Goal: Task Accomplishment & Management: Use online tool/utility

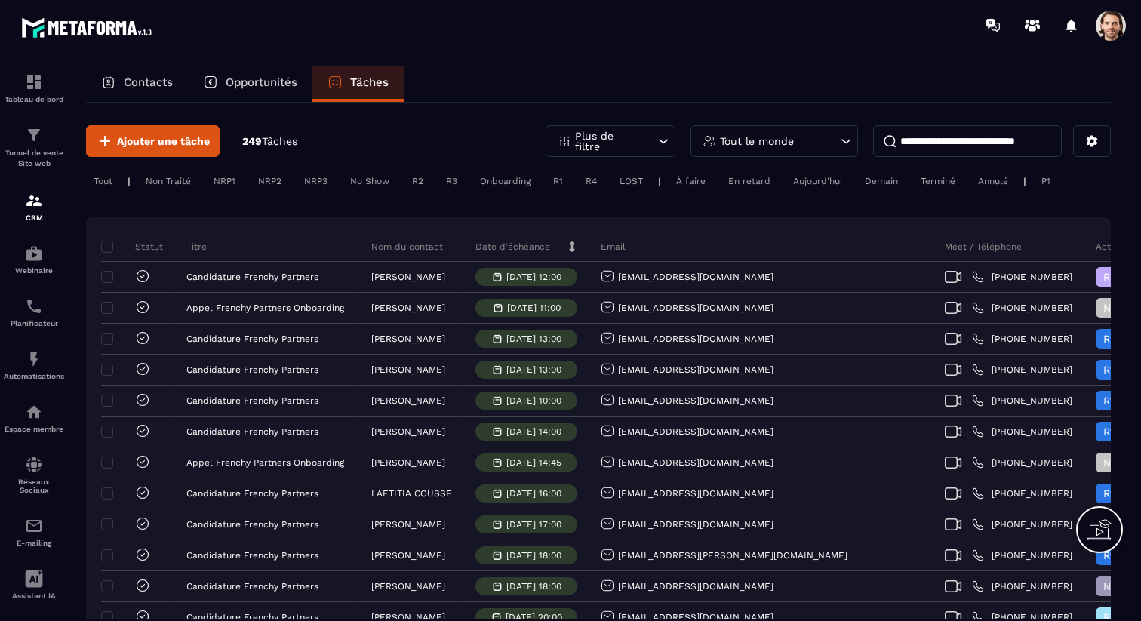
click at [600, 136] on p "Plus de filtre" at bounding box center [608, 141] width 66 height 21
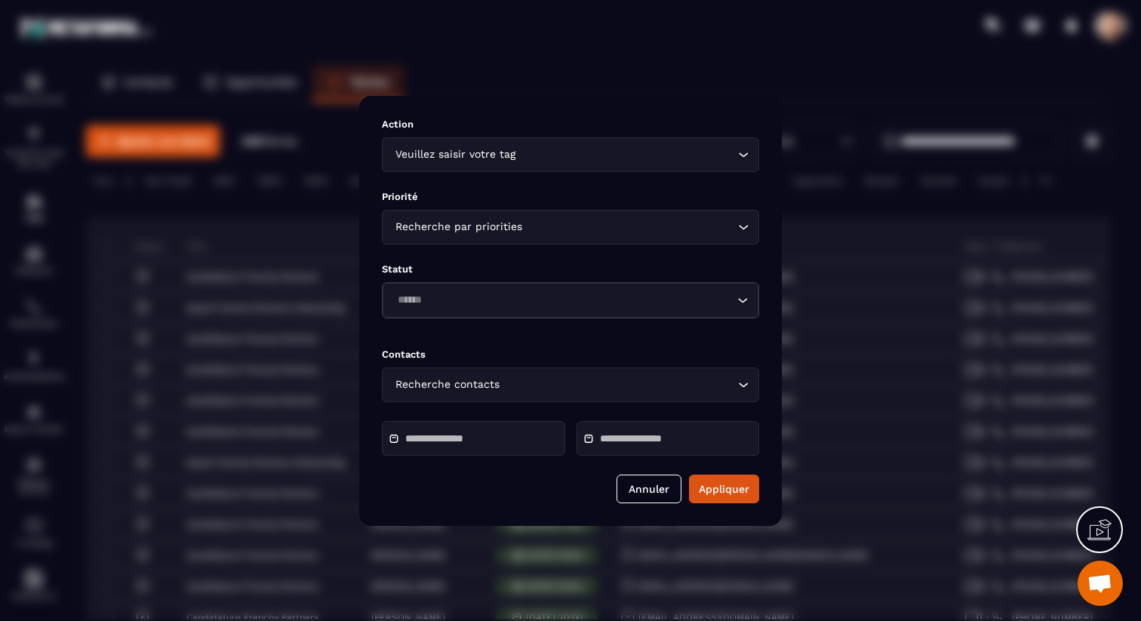
click at [465, 442] on input "Modal window" at bounding box center [458, 438] width 106 height 11
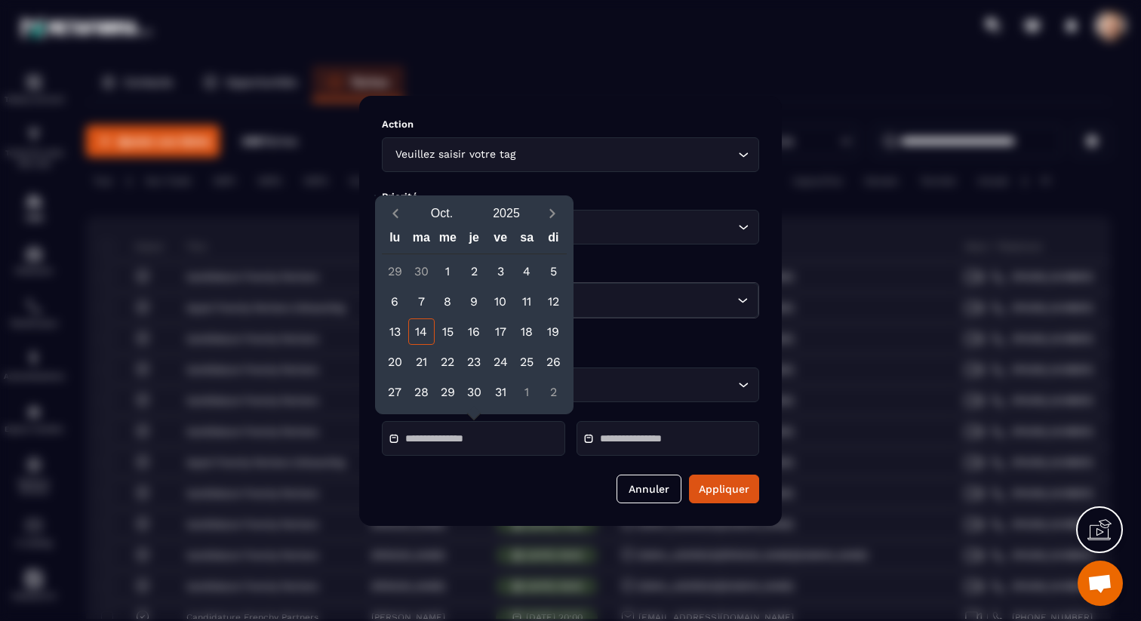
click at [605, 435] on input "Modal window" at bounding box center [653, 438] width 106 height 11
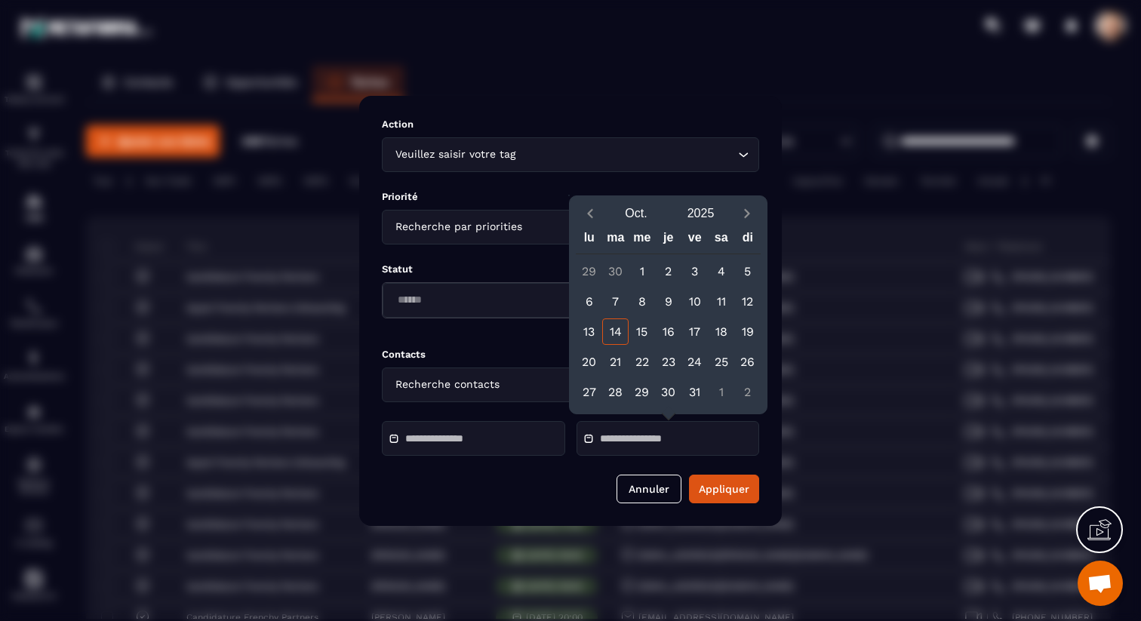
click at [504, 416] on div "Action Veuillez saisir votre tag Loading... Priorité Recherche par priorities L…" at bounding box center [570, 311] width 423 height 430
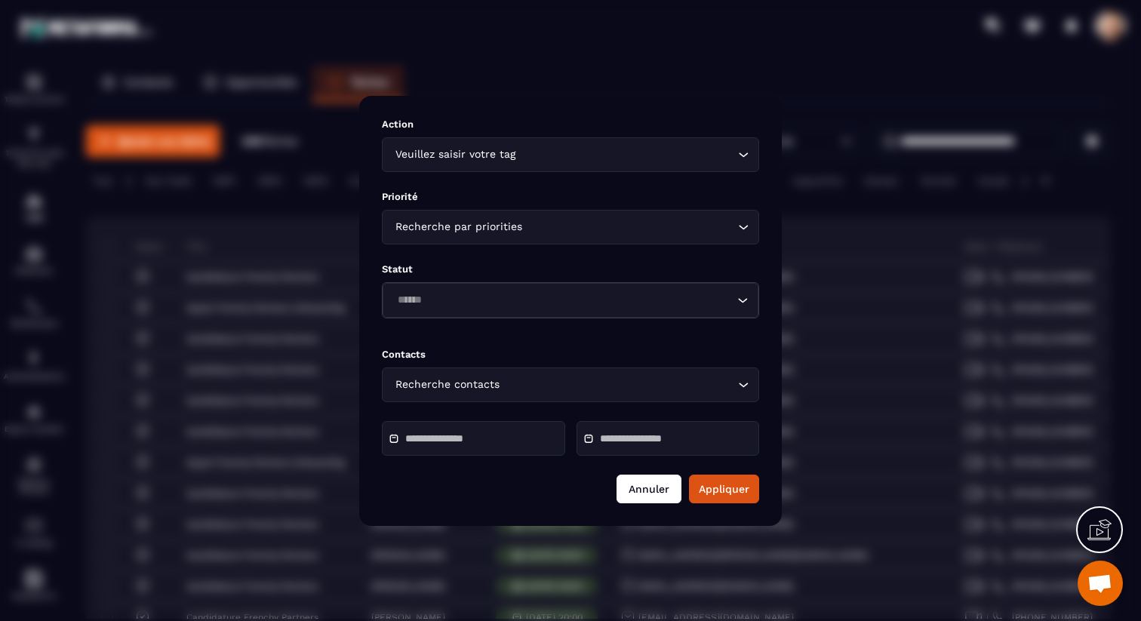
click at [661, 487] on button "Annuler" at bounding box center [649, 489] width 65 height 29
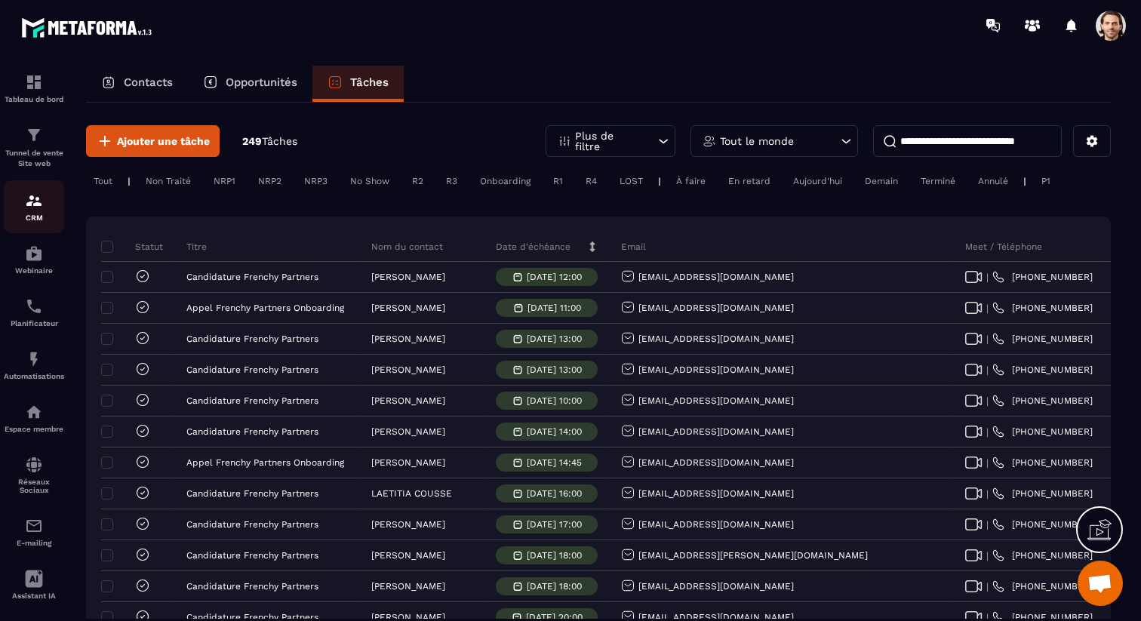
click at [35, 198] on img at bounding box center [34, 201] width 18 height 18
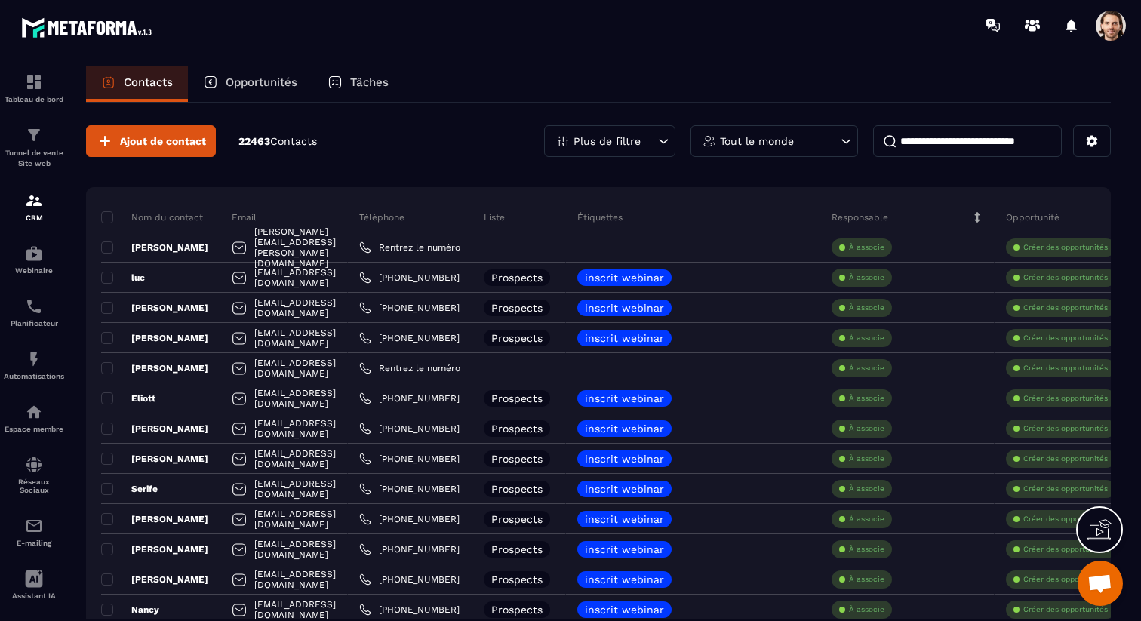
click at [668, 146] on icon at bounding box center [663, 141] width 15 height 15
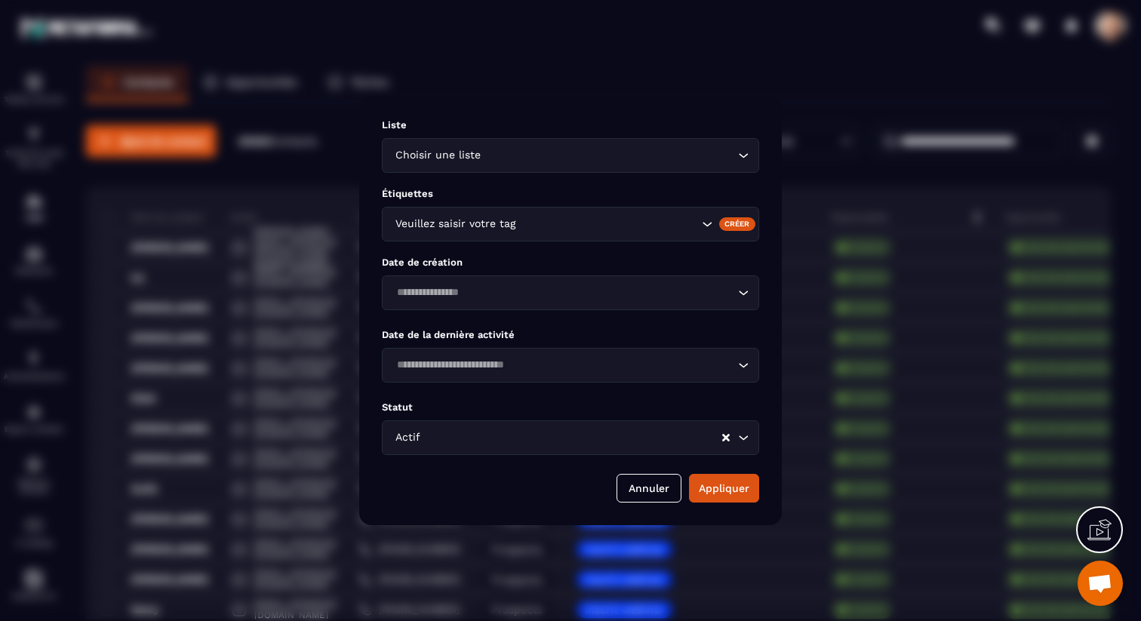
click at [561, 211] on div "Veuillez saisir votre tag" at bounding box center [570, 224] width 377 height 35
click at [743, 76] on div "Modal window" at bounding box center [570, 310] width 1141 height 621
click at [742, 80] on div "Modal window" at bounding box center [570, 310] width 1141 height 621
click at [626, 491] on button "Annuler" at bounding box center [649, 488] width 65 height 29
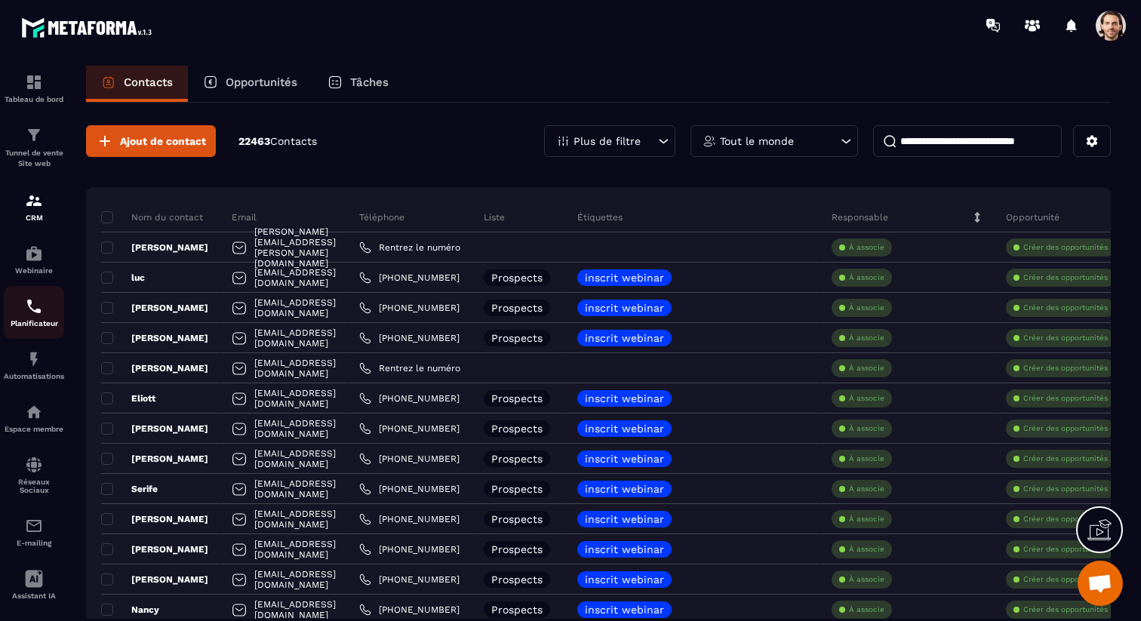
click at [40, 315] on img at bounding box center [34, 306] width 18 height 18
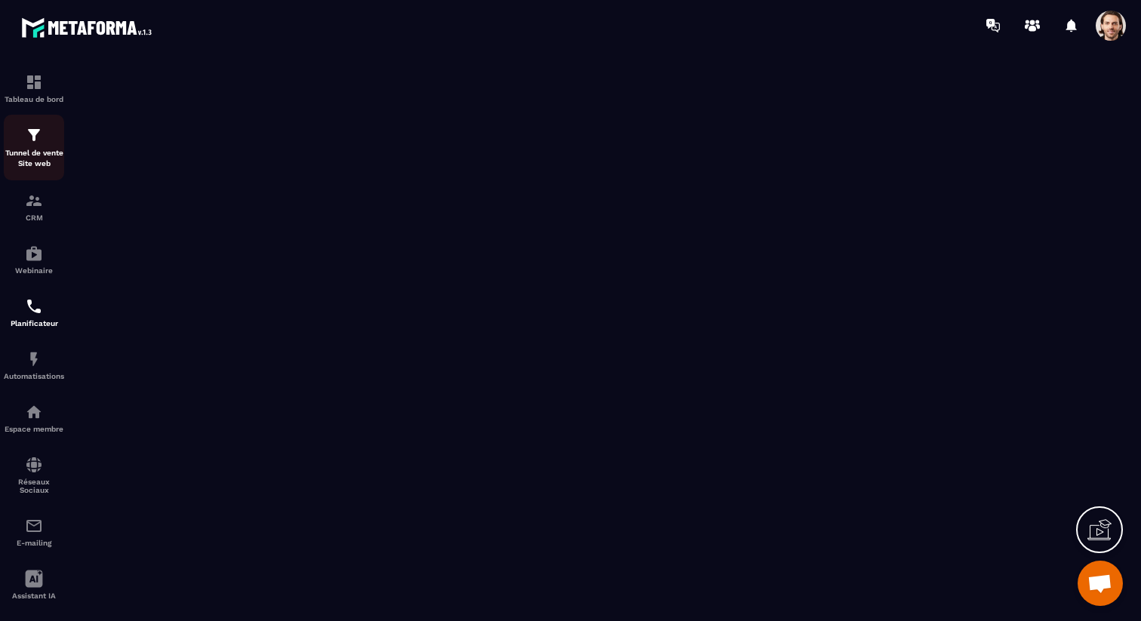
click at [32, 169] on p "Tunnel de vente Site web" at bounding box center [34, 158] width 60 height 21
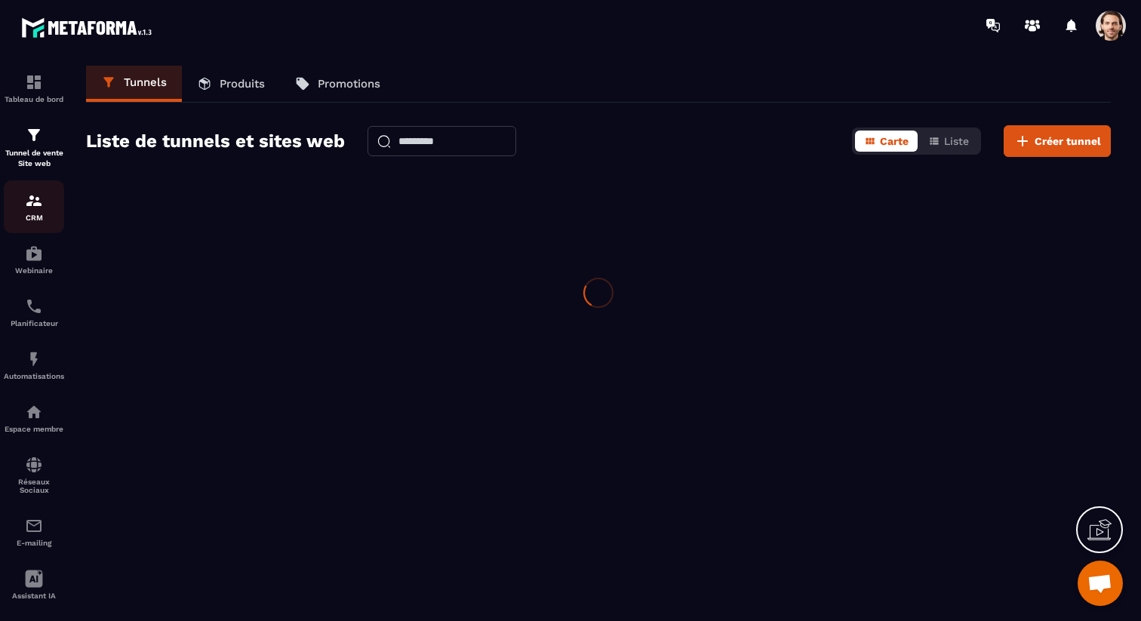
click at [31, 204] on img at bounding box center [34, 201] width 18 height 18
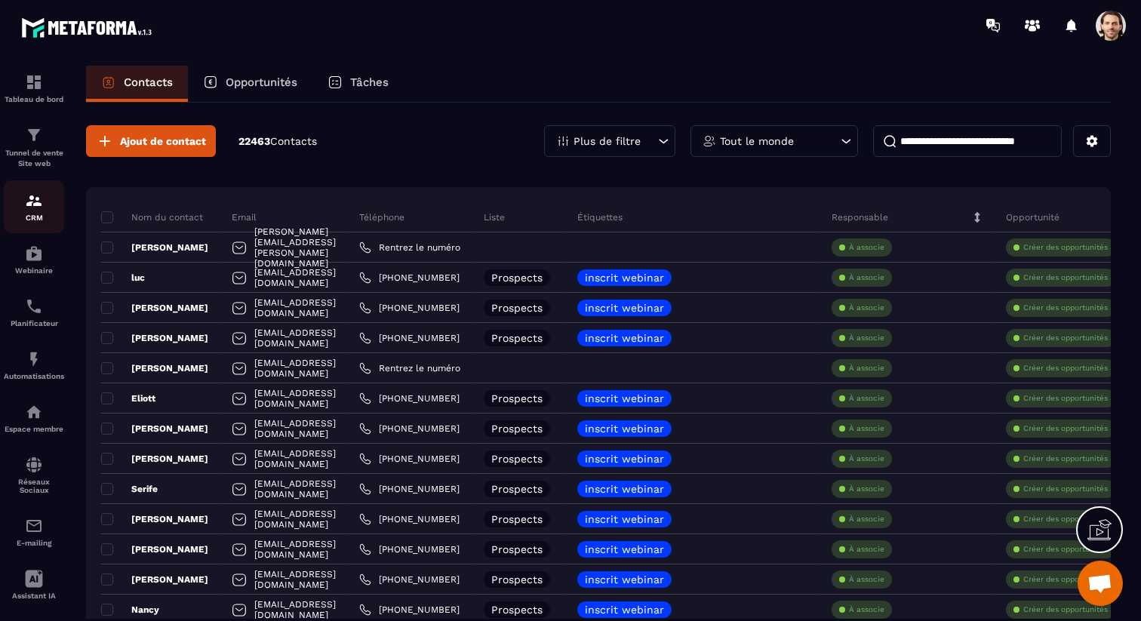
click at [38, 211] on div "CRM" at bounding box center [34, 207] width 60 height 30
click at [278, 91] on div "Opportunités" at bounding box center [250, 84] width 125 height 36
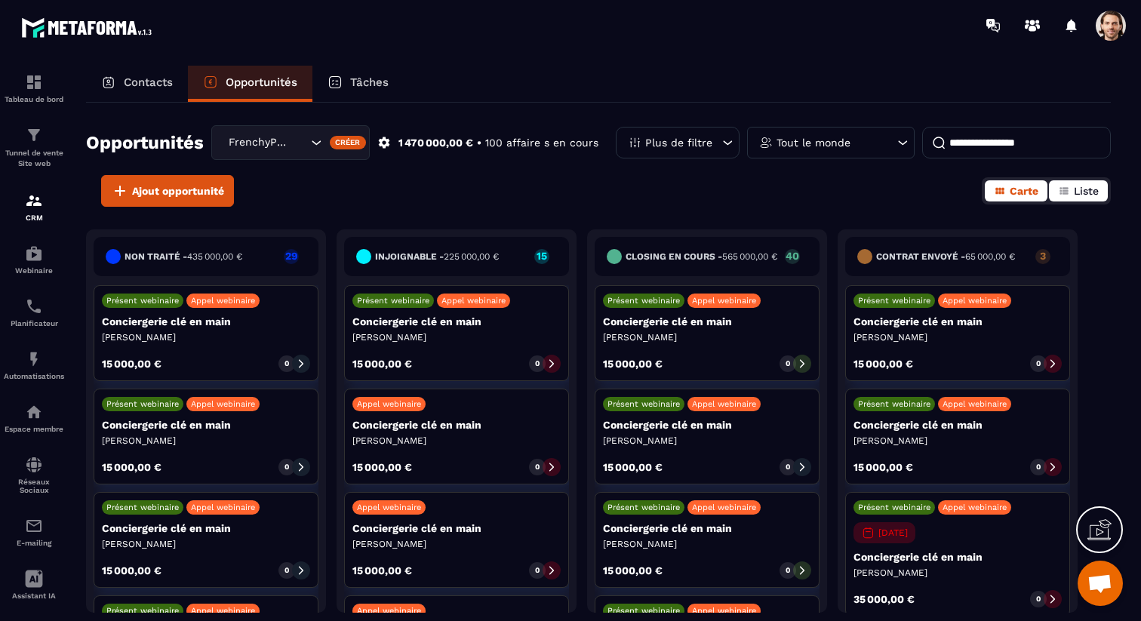
click at [1101, 195] on button "Liste" at bounding box center [1078, 190] width 59 height 21
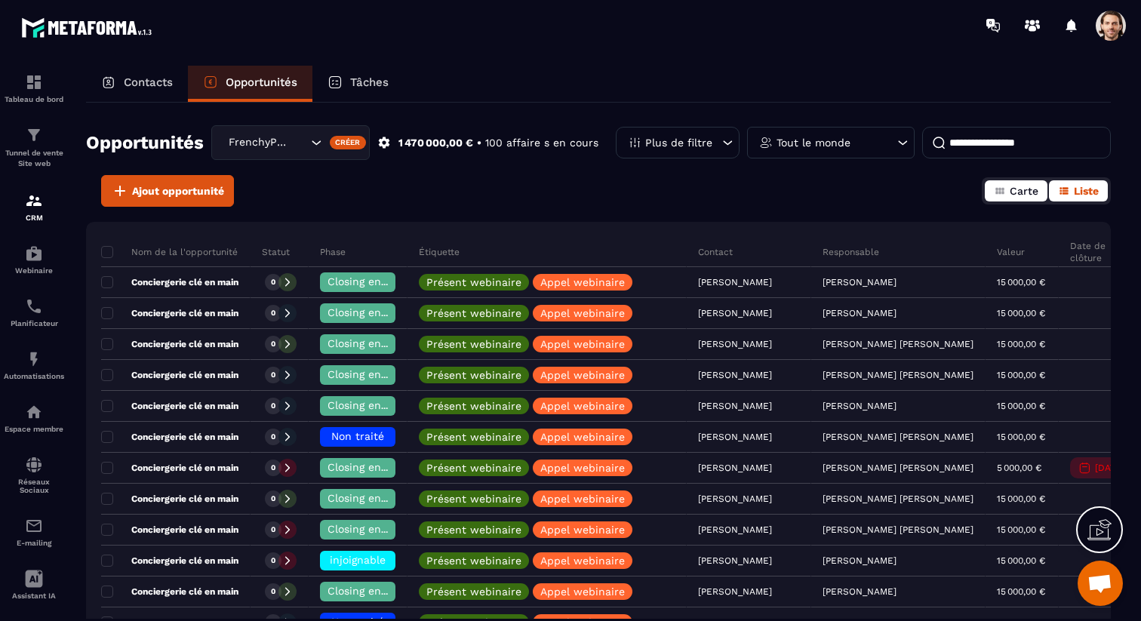
click at [1015, 194] on span "Carte" at bounding box center [1024, 191] width 29 height 12
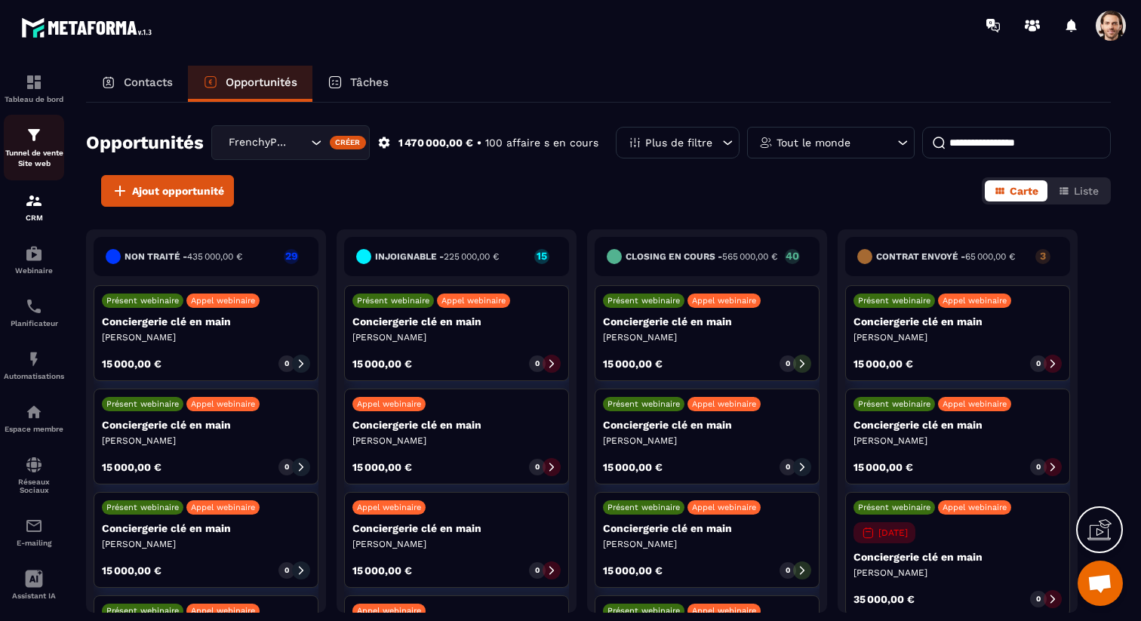
click at [37, 141] on img at bounding box center [34, 135] width 18 height 18
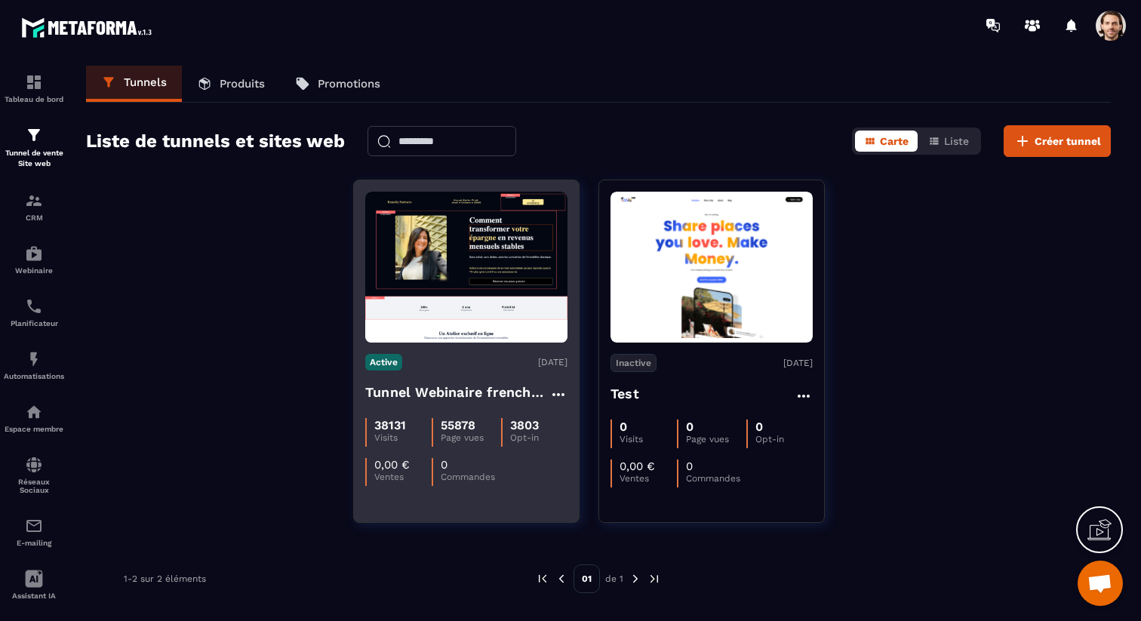
click at [463, 399] on h4 "Tunnel Webinaire frenchy partners" at bounding box center [457, 392] width 184 height 21
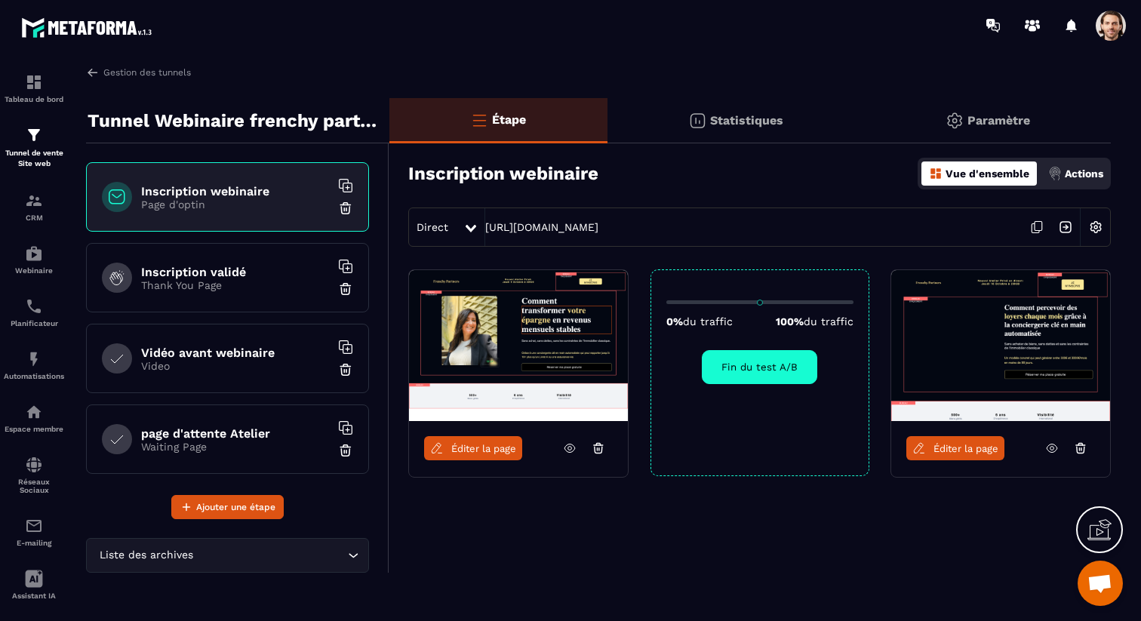
click at [570, 447] on icon at bounding box center [570, 448] width 14 height 14
click at [1054, 447] on icon at bounding box center [1052, 448] width 14 height 14
click at [941, 451] on span "Éditer la page" at bounding box center [966, 448] width 65 height 11
